Goal: Navigation & Orientation: Find specific page/section

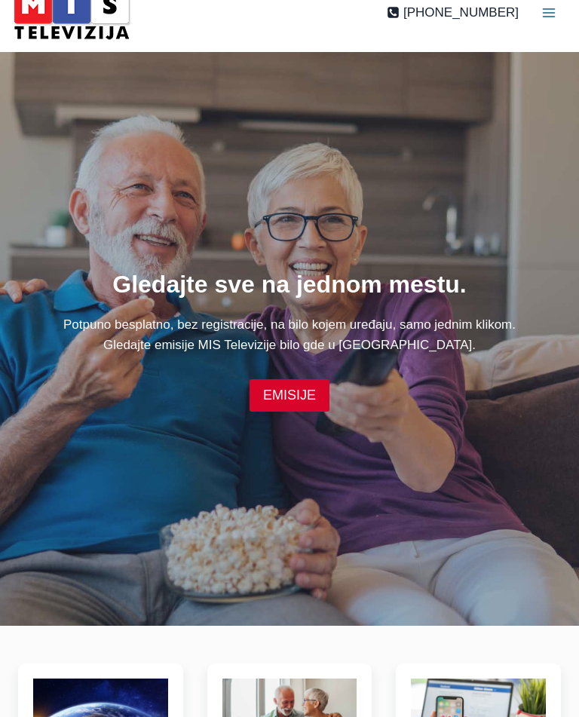
scroll to position [27, 0]
click at [295, 407] on link "EMISIJE" at bounding box center [290, 395] width 80 height 32
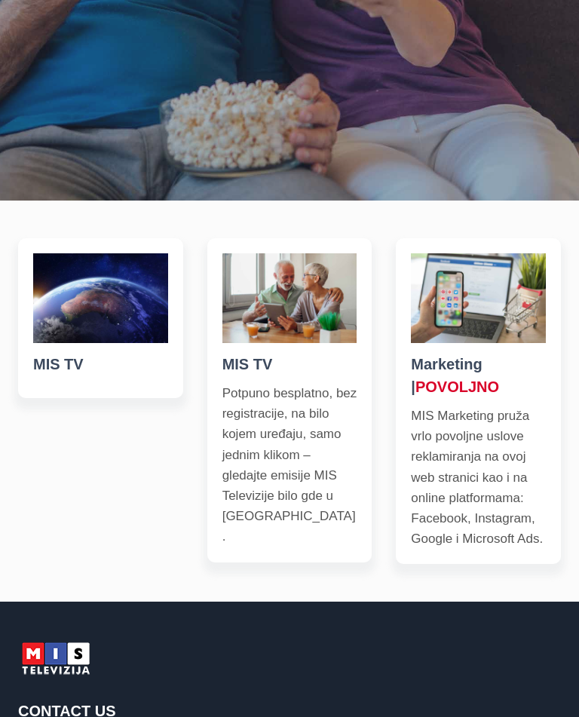
scroll to position [448, 0]
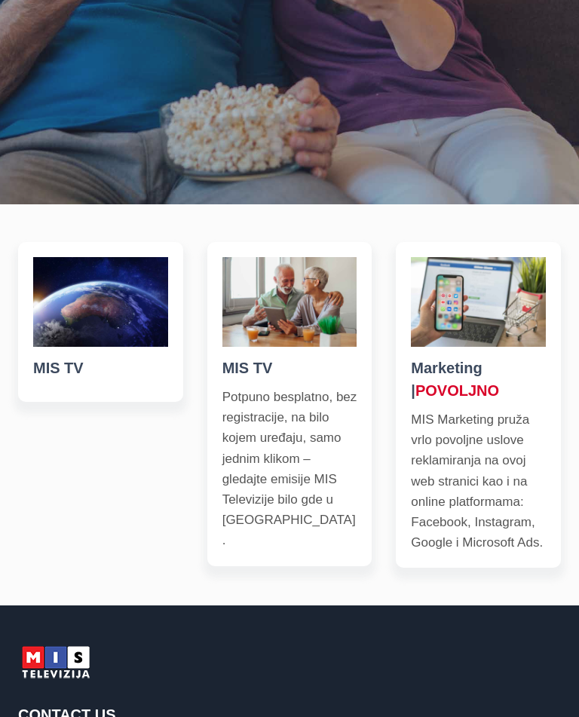
click at [294, 475] on p "Potpuno besplatno, bez registracije, na bilo kojem uređaju, samo jednim klikom …" at bounding box center [289, 469] width 135 height 164
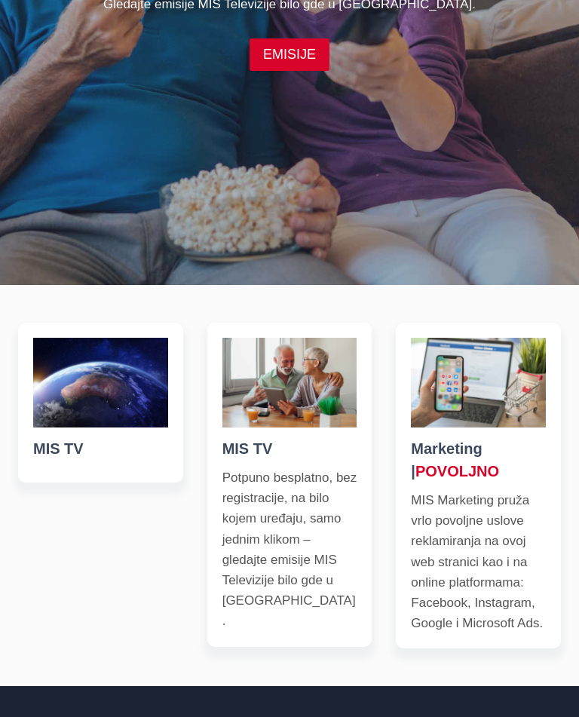
scroll to position [369, 0]
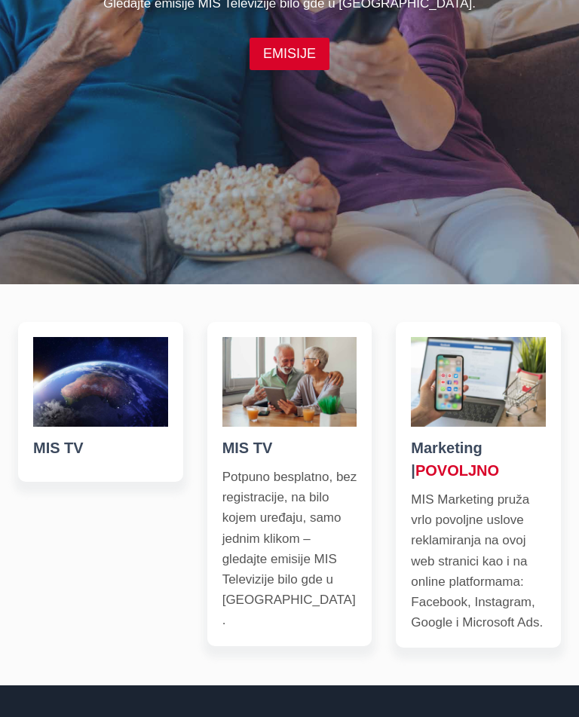
click at [458, 502] on div "Marketing | POVOLJNO MIS Marketing pruža vrlo povoljne uslove reklamiranja na o…" at bounding box center [478, 534] width 135 height 196
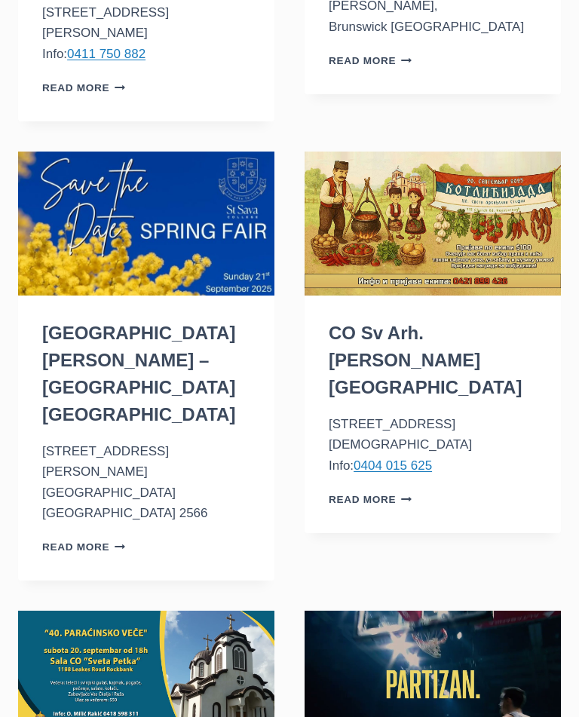
scroll to position [454, 0]
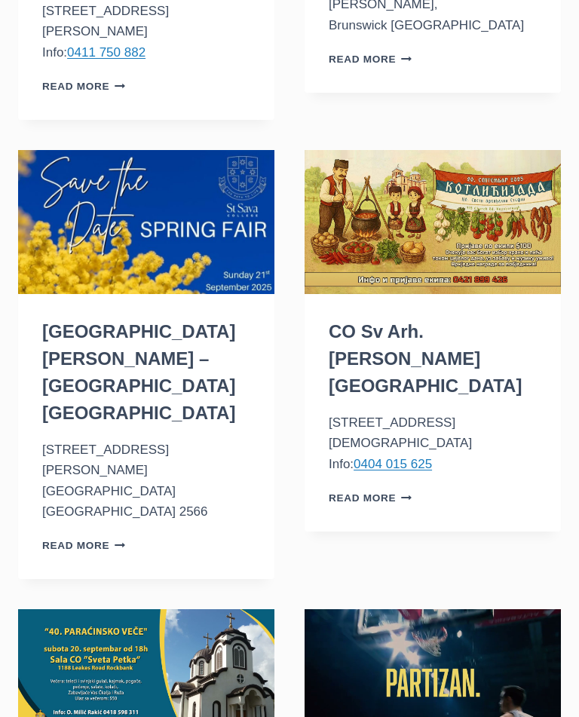
click at [75, 540] on link "Read More St Sava College – Varroville NSW Continue" at bounding box center [83, 545] width 83 height 11
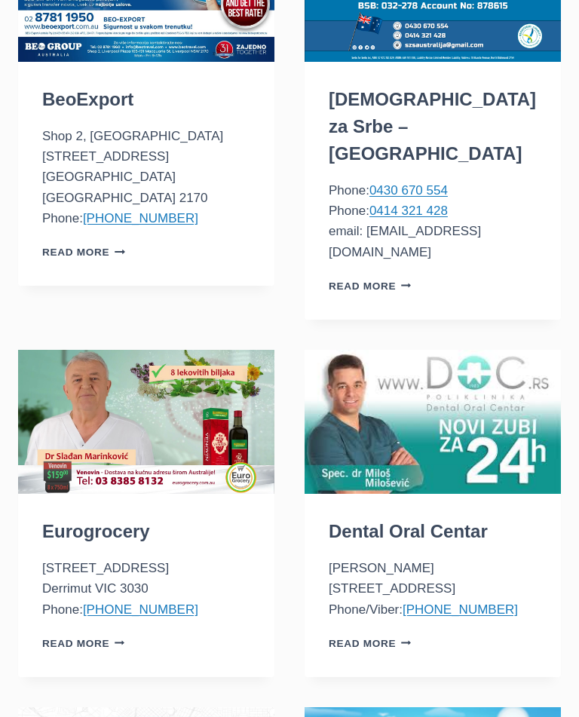
scroll to position [2717, 0]
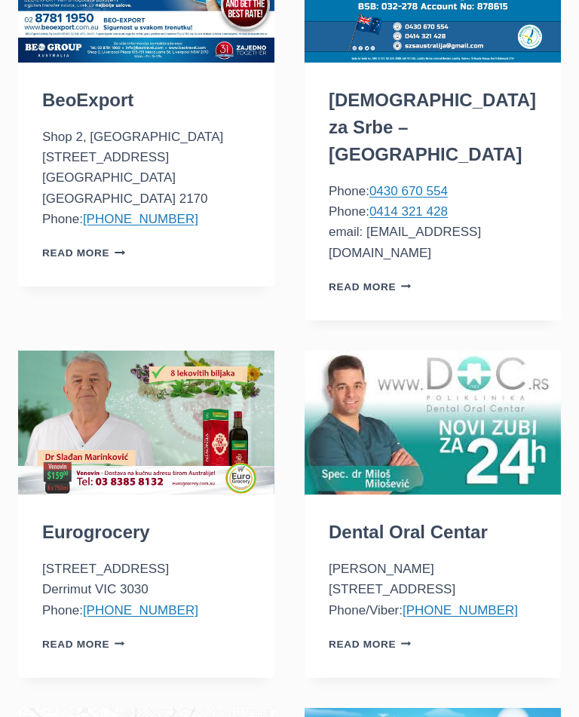
click at [89, 638] on link "Read More Eurogrocery Continue" at bounding box center [83, 643] width 83 height 11
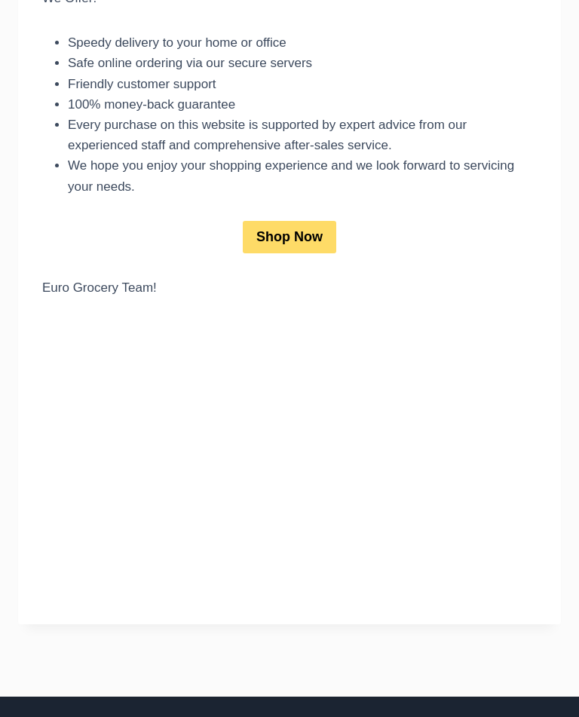
scroll to position [471, 0]
